Goal: Task Accomplishment & Management: Complete application form

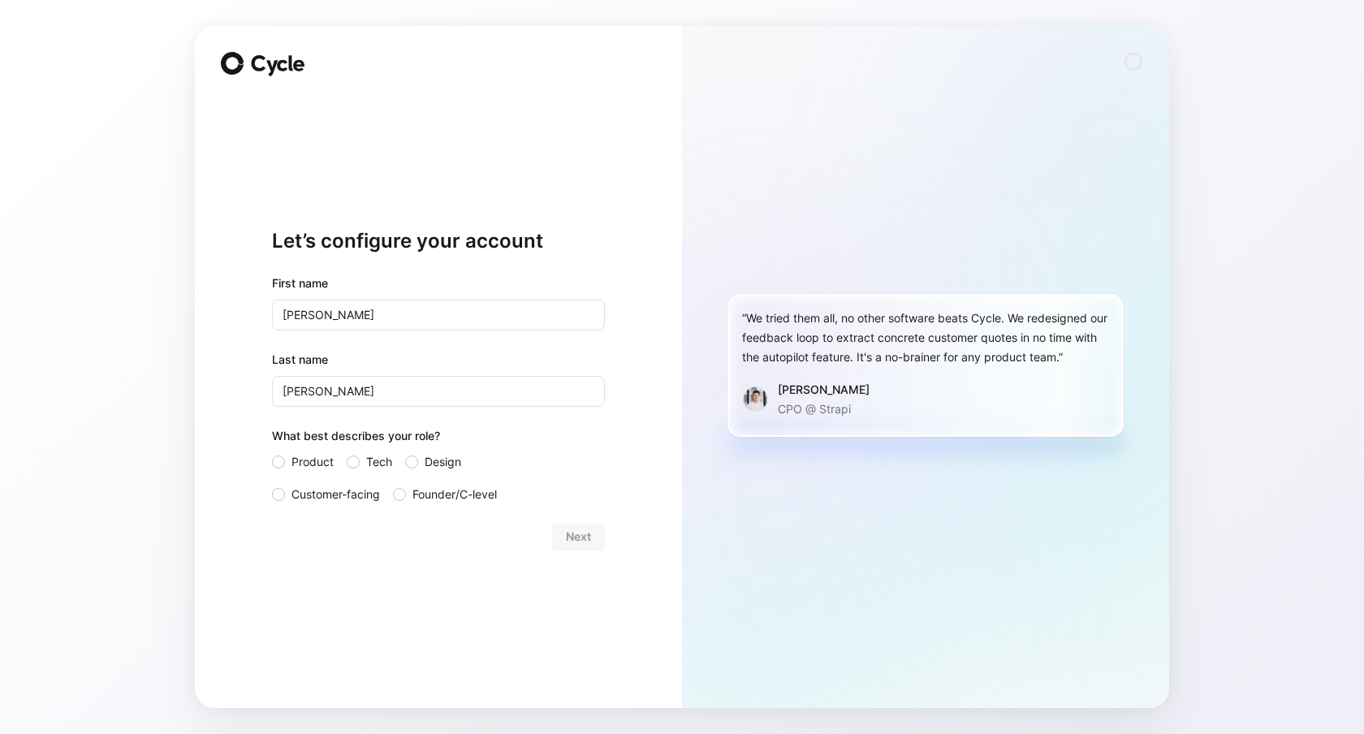
drag, startPoint x: 336, startPoint y: 502, endPoint x: 355, endPoint y: 504, distance: 18.8
click at [336, 502] on span "Customer-facing" at bounding box center [336, 494] width 89 height 19
click at [272, 485] on input "Customer-facing" at bounding box center [272, 485] width 0 height 0
click at [610, 533] on div "Let’s configure your account First name [PERSON_NAME] Last name [PERSON_NAME] W…" at bounding box center [438, 367] width 487 height 682
click at [593, 537] on button "Next" at bounding box center [578, 537] width 53 height 26
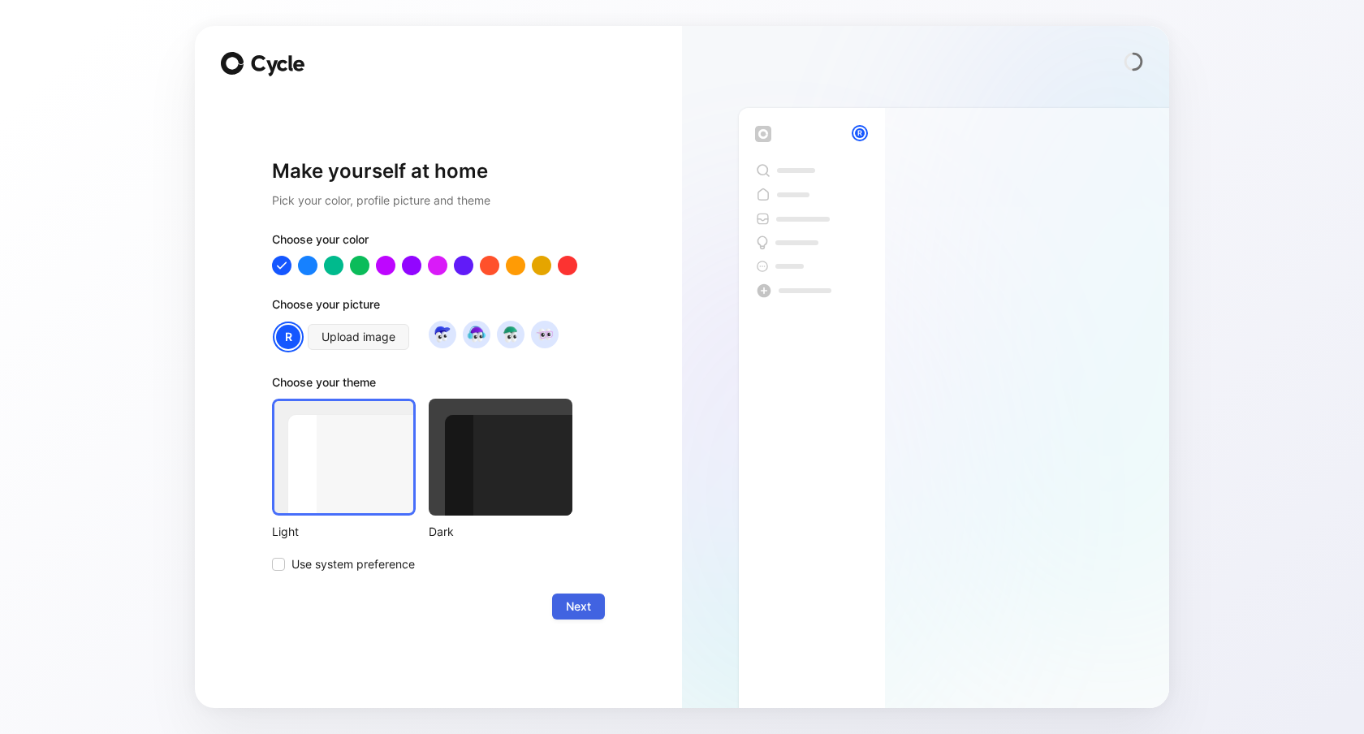
click at [582, 603] on span "Next" at bounding box center [578, 606] width 25 height 19
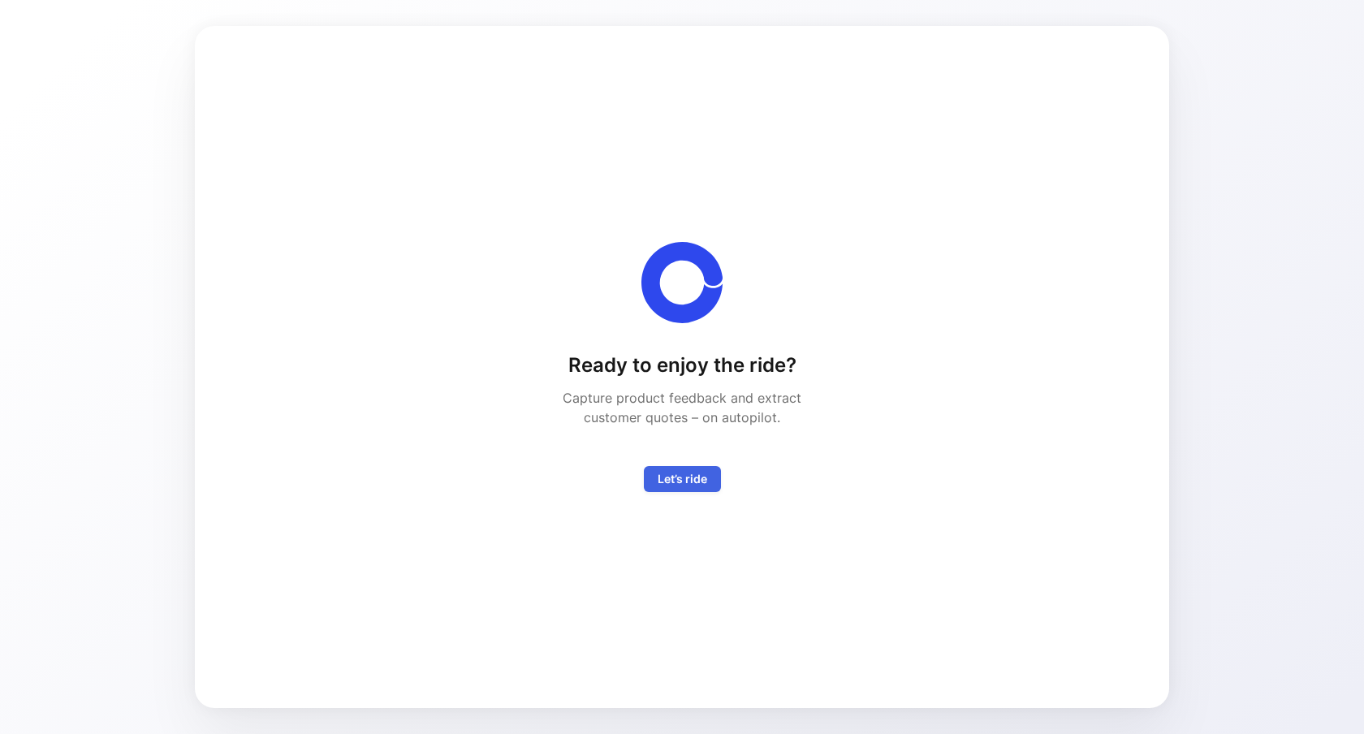
click at [691, 479] on span "Let’s ride" at bounding box center [683, 478] width 50 height 19
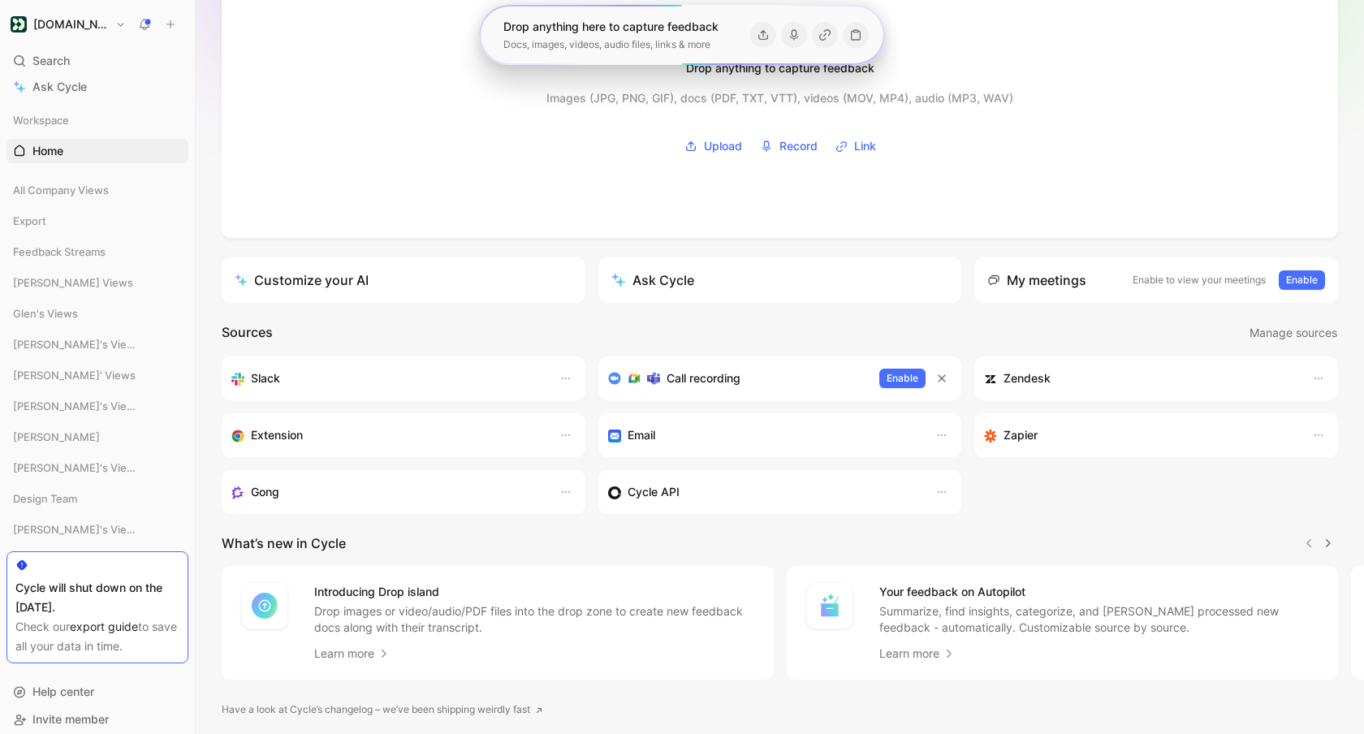
scroll to position [169, 0]
